Goal: Task Accomplishment & Management: Use online tool/utility

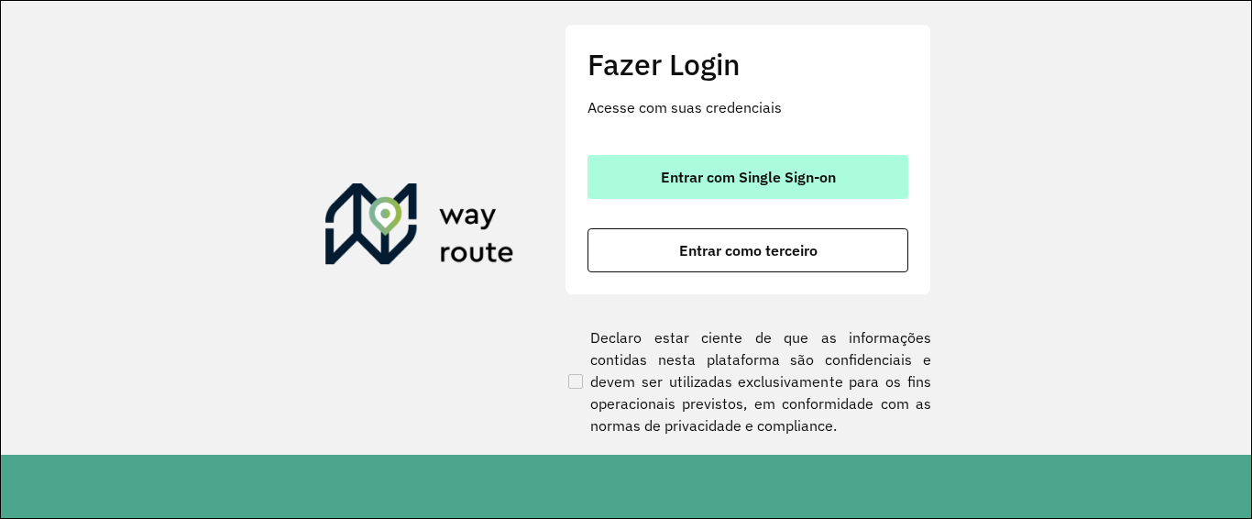
click at [747, 166] on button "Entrar com Single Sign-on" at bounding box center [748, 177] width 321 height 44
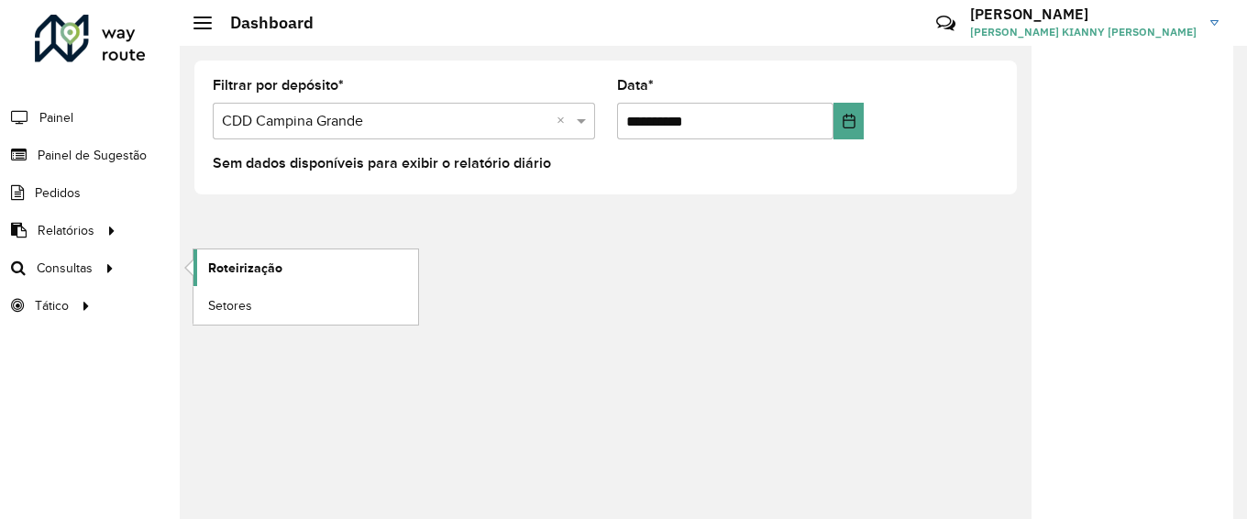
click at [308, 265] on link "Roteirização" at bounding box center [305, 267] width 225 height 37
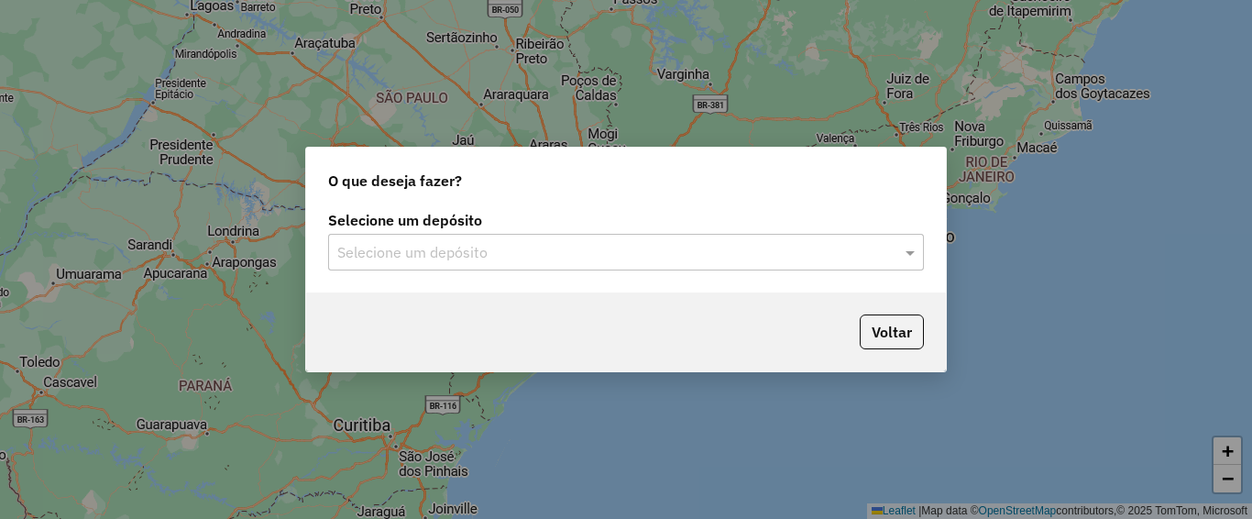
click at [560, 260] on input "text" at bounding box center [607, 253] width 541 height 22
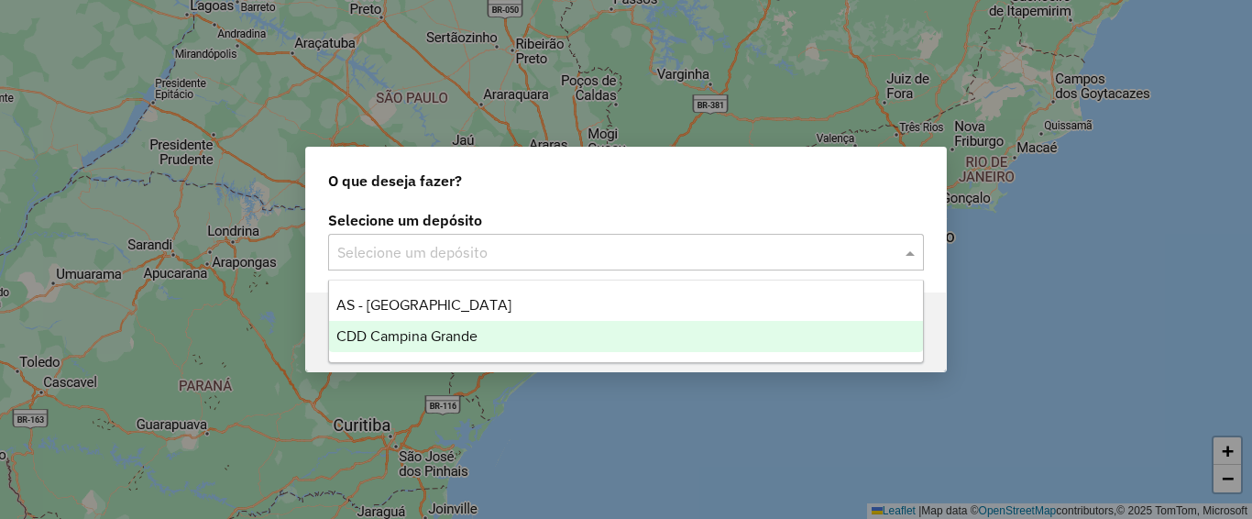
click at [453, 334] on span "CDD Campina Grande" at bounding box center [406, 336] width 141 height 16
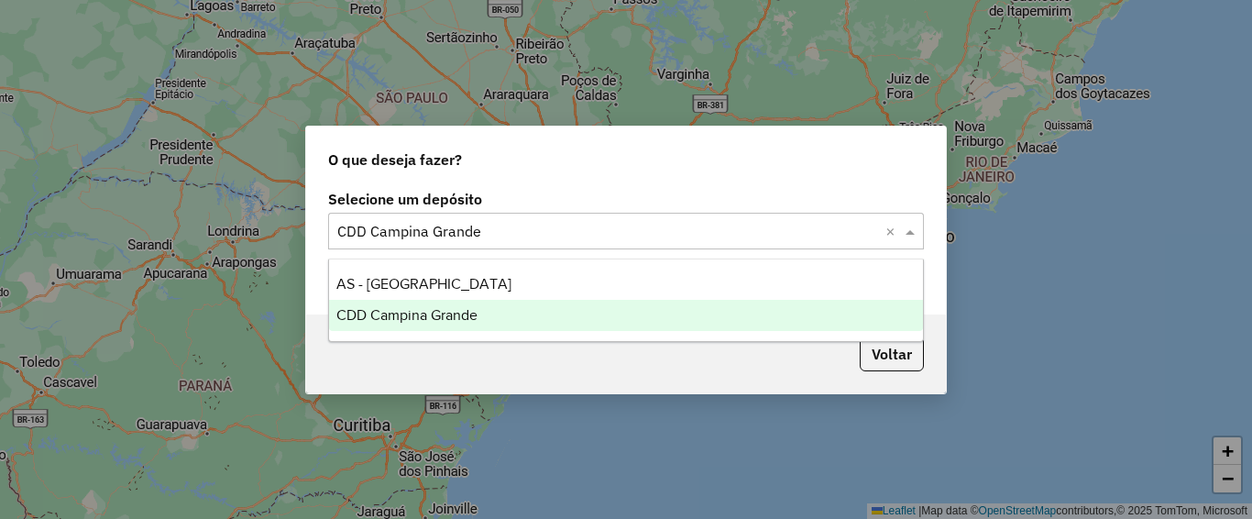
click at [837, 228] on input "text" at bounding box center [607, 232] width 541 height 22
click at [544, 301] on div "CDD Campina Grande" at bounding box center [626, 315] width 594 height 31
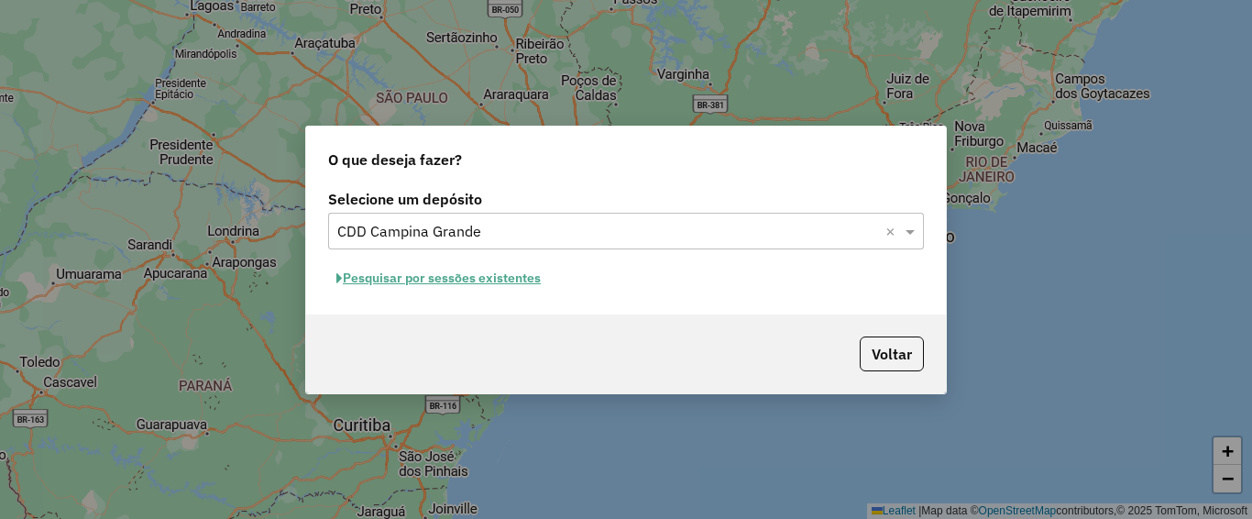
click at [420, 264] on button "Pesquisar por sessões existentes" at bounding box center [438, 278] width 221 height 28
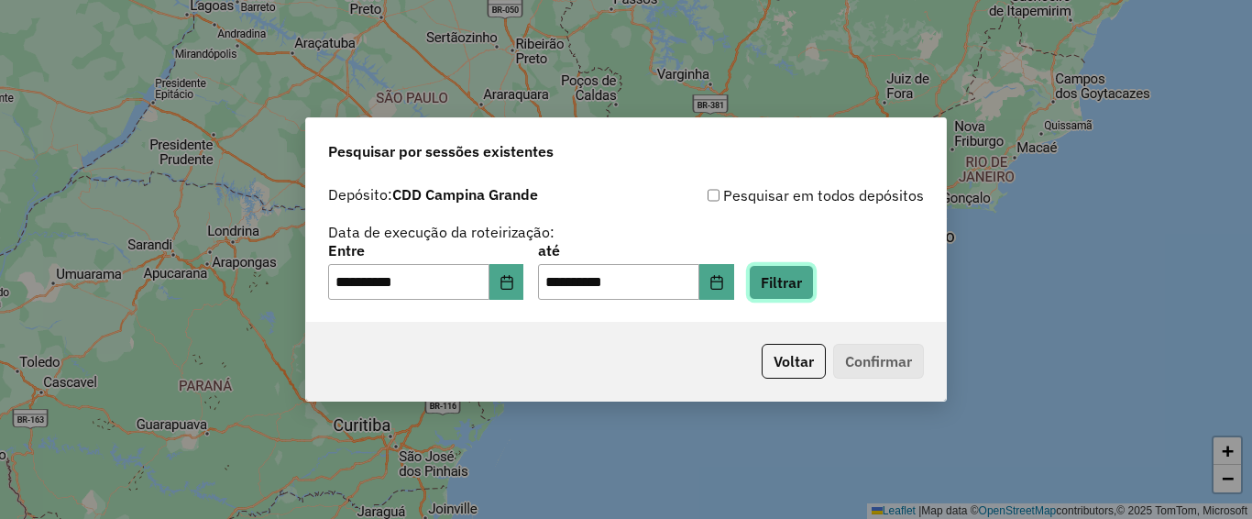
click at [798, 280] on button "Filtrar" at bounding box center [781, 282] width 65 height 35
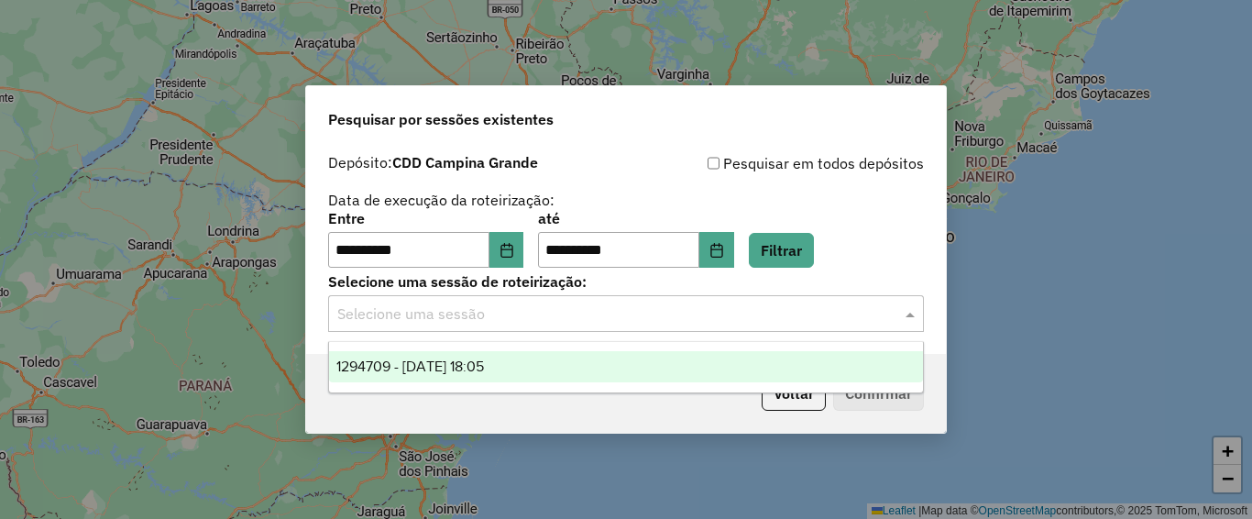
click at [782, 327] on div "Selecione uma sessão" at bounding box center [626, 313] width 596 height 37
click at [662, 358] on div "1294709 - 15/10/2025 18:05" at bounding box center [626, 366] width 594 height 31
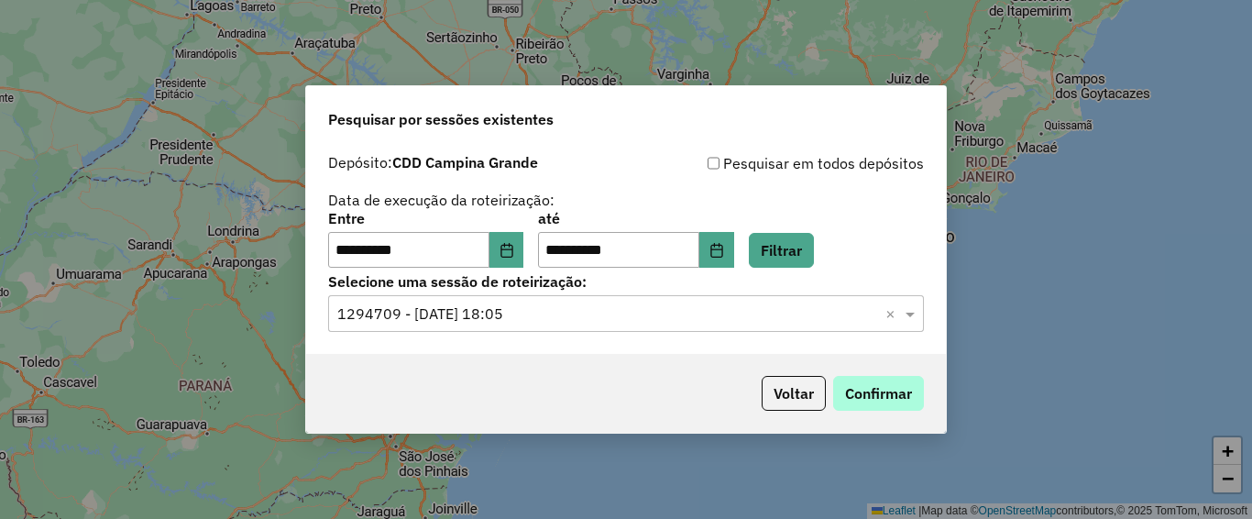
drag, startPoint x: 944, startPoint y: 390, endPoint x: 920, endPoint y: 393, distance: 24.1
click at [926, 393] on div "Voltar Confirmar" at bounding box center [626, 393] width 640 height 79
click at [920, 393] on button "Confirmar" at bounding box center [878, 393] width 91 height 35
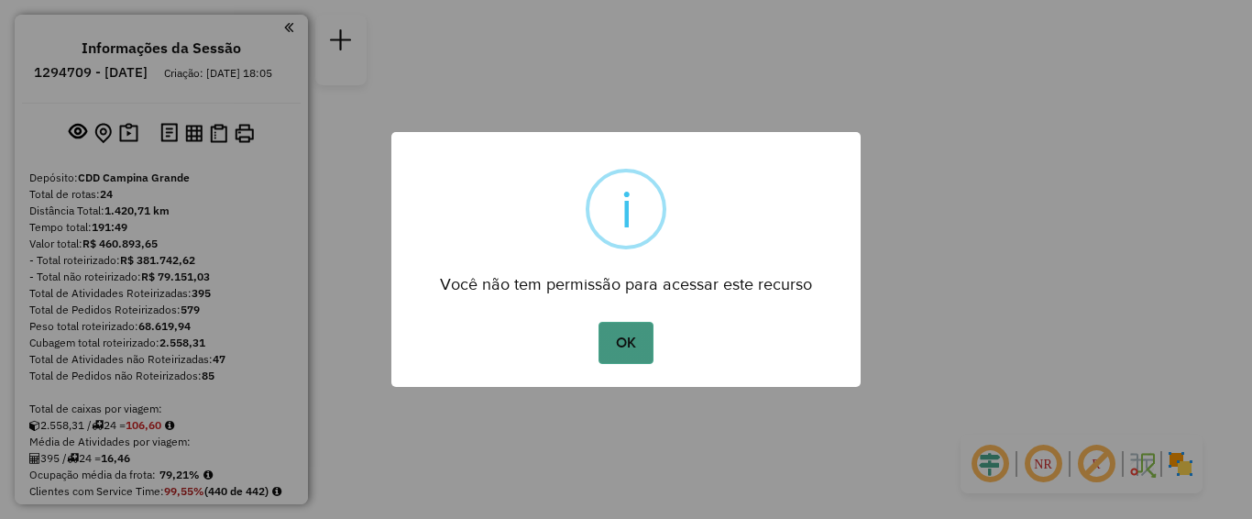
click at [637, 342] on button "OK" at bounding box center [626, 343] width 54 height 42
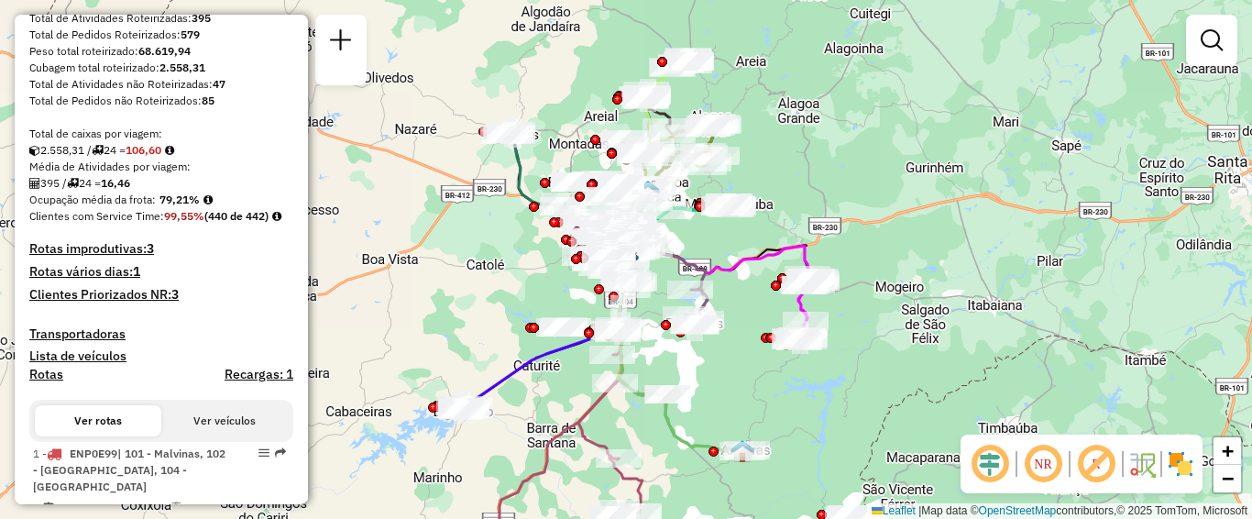
scroll to position [458, 0]
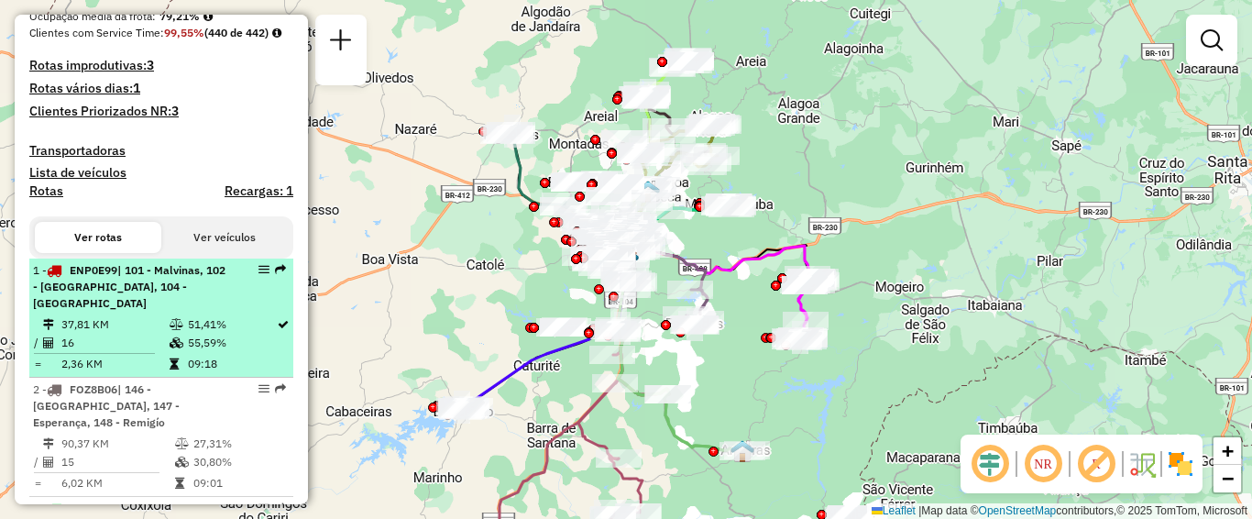
click at [138, 312] on div "1 - ENP0E99 | 101 - Malvinas, 102 - [GEOGRAPHIC_DATA], 104 - [GEOGRAPHIC_DATA]" at bounding box center [130, 286] width 194 height 49
select select "**********"
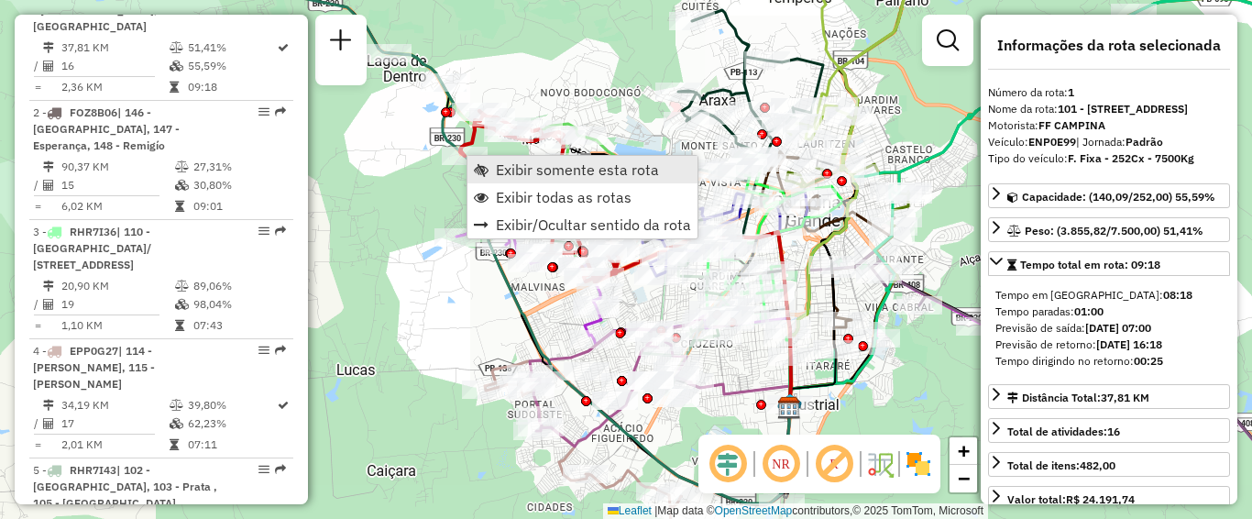
scroll to position [735, 0]
click at [541, 173] on span "Exibir somente esta rota" at bounding box center [577, 169] width 163 height 15
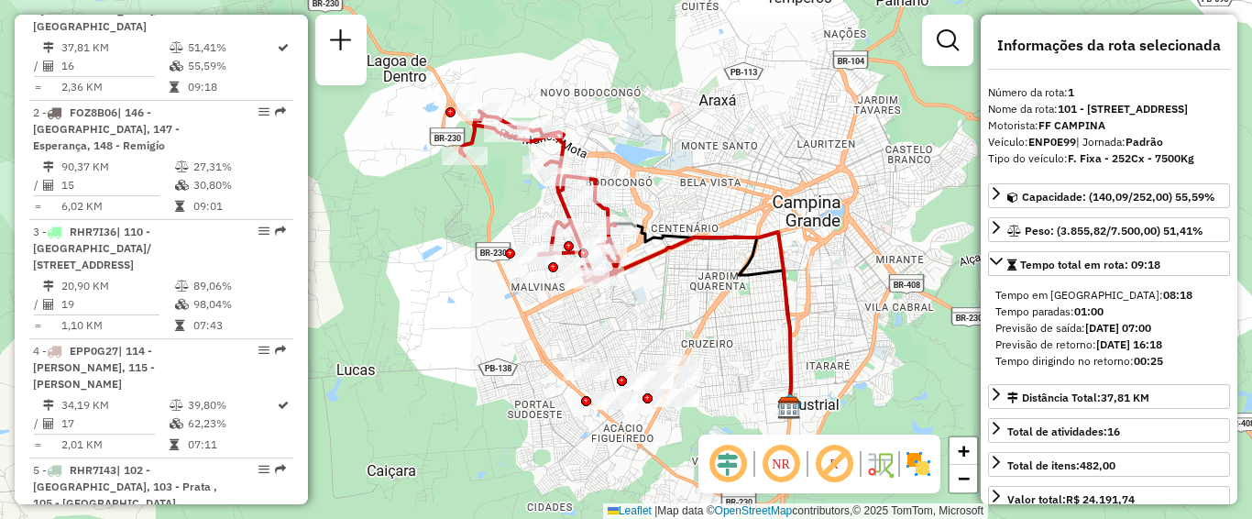
click at [779, 467] on em at bounding box center [781, 464] width 44 height 44
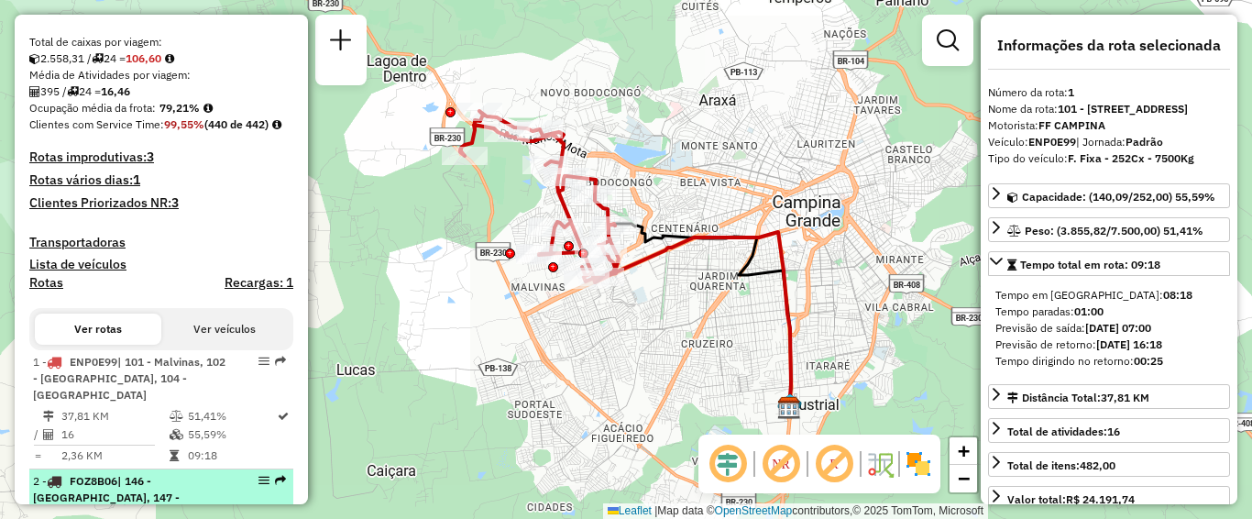
scroll to position [642, 0]
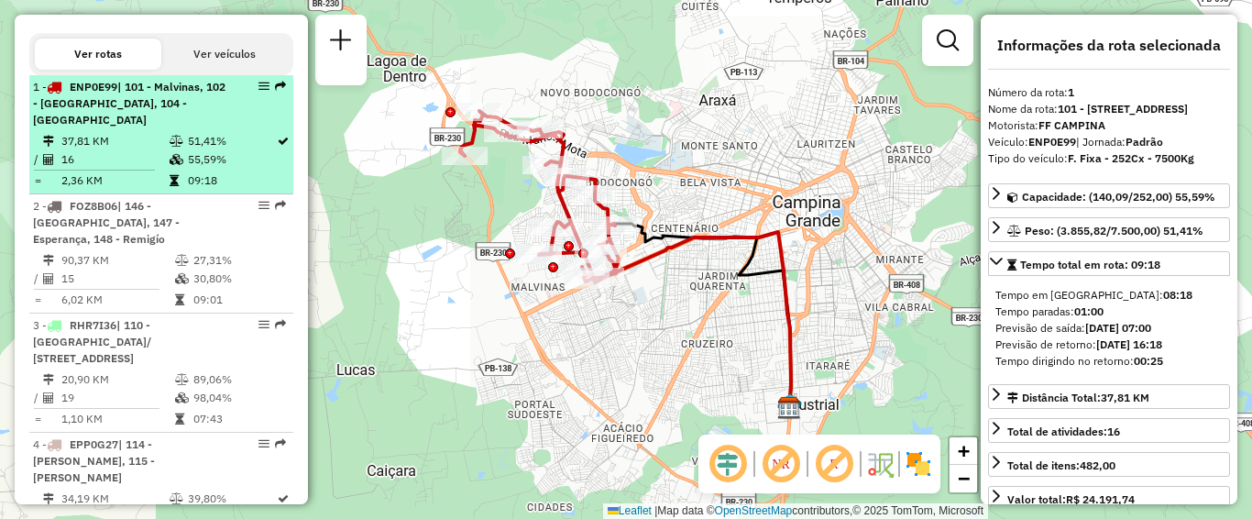
click at [202, 162] on li "1 - ENP0E99 | 101 - Malvinas, 102 - [GEOGRAPHIC_DATA], 104 - [GEOGRAPHIC_DATA] …" at bounding box center [161, 134] width 264 height 119
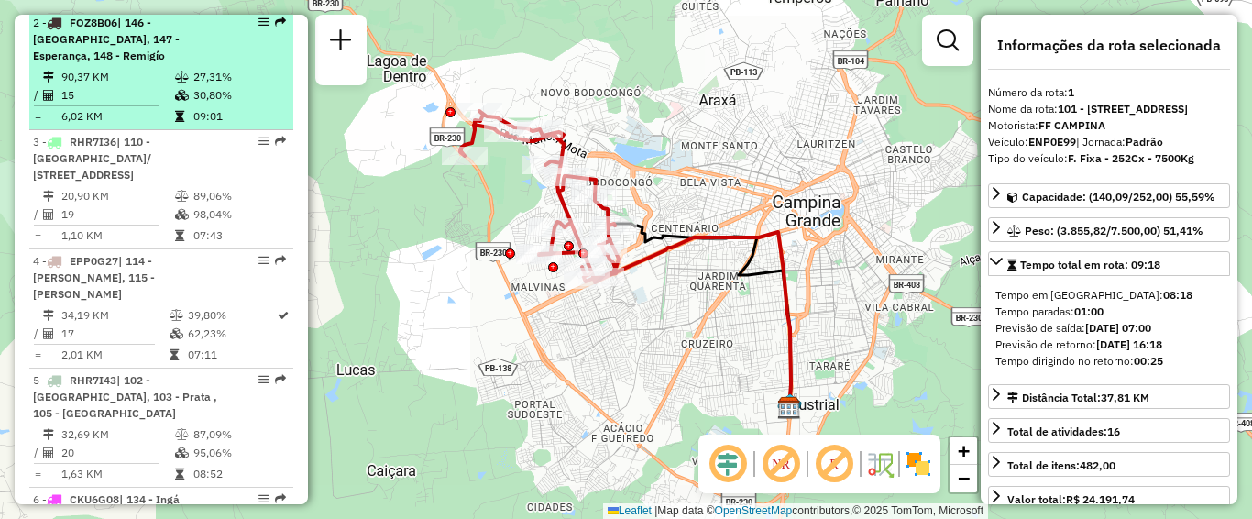
scroll to position [733, 0]
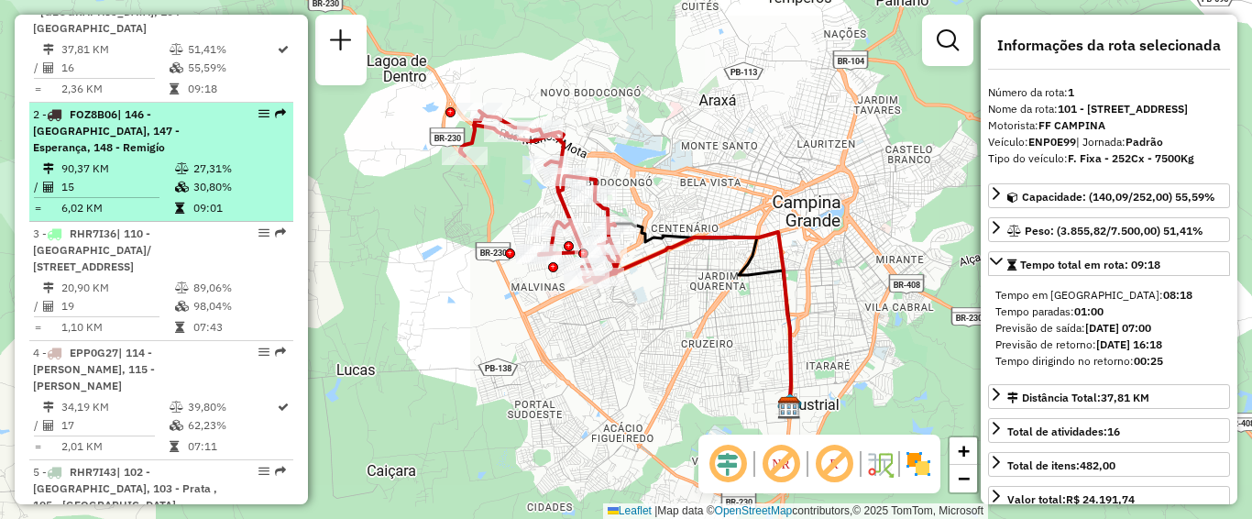
click at [194, 193] on td "30,80%" at bounding box center [238, 187] width 93 height 18
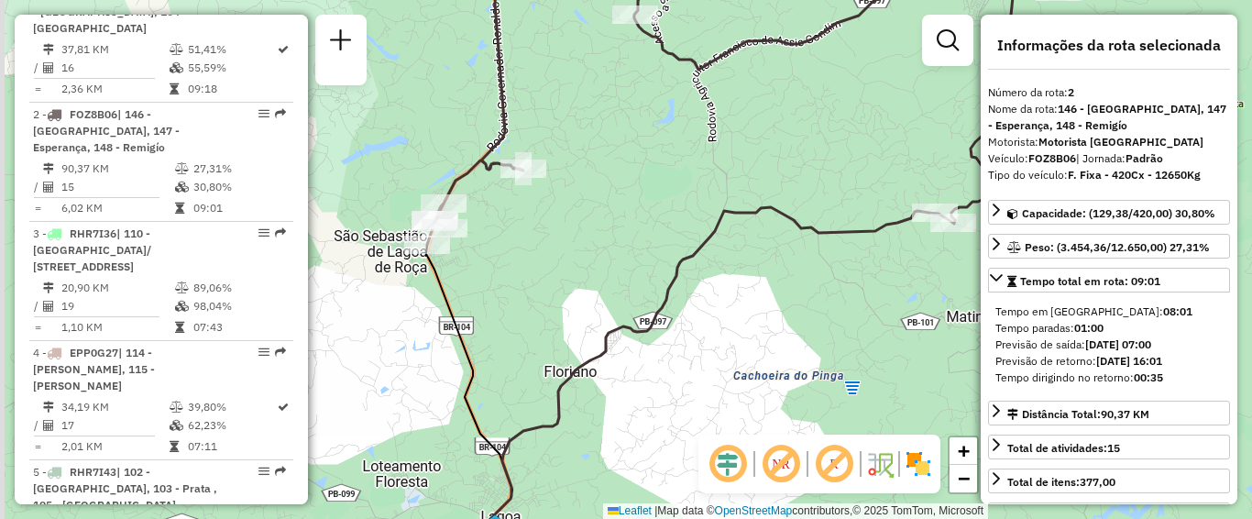
drag, startPoint x: 609, startPoint y: 218, endPoint x: 632, endPoint y: 256, distance: 44.0
click at [632, 256] on div "Janela de atendimento Grade de atendimento Capacidade Transportadoras Veículos …" at bounding box center [626, 259] width 1252 height 519
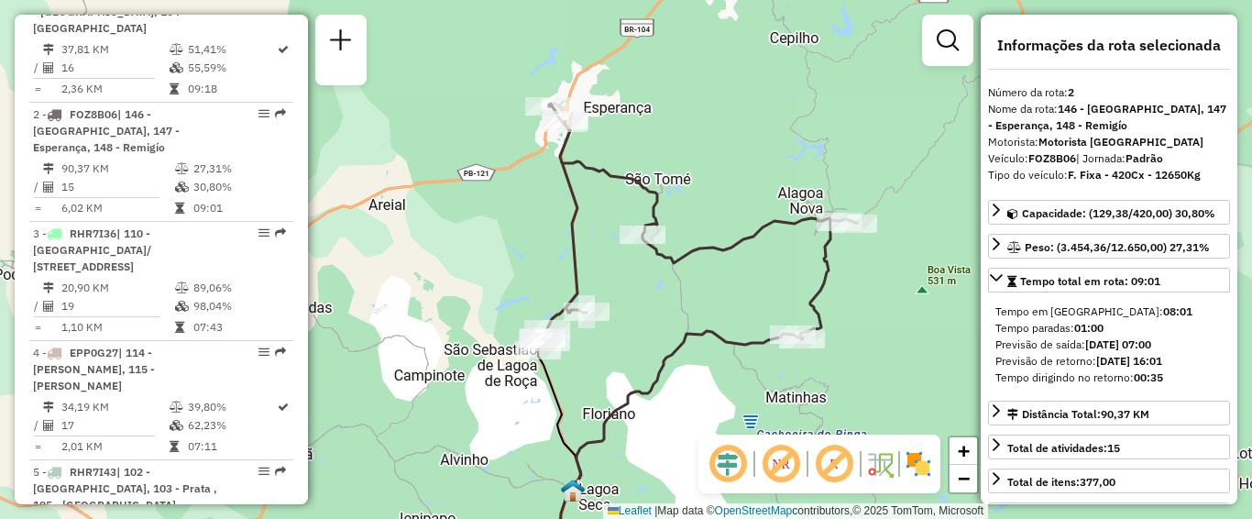
click at [611, 277] on div "Janela de atendimento Grade de atendimento Capacidade Transportadoras Veículos …" at bounding box center [626, 259] width 1252 height 519
